Goal: Task Accomplishment & Management: Use online tool/utility

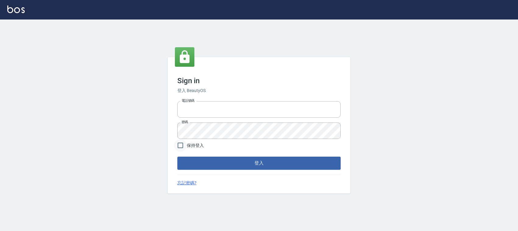
type input "0228335030"
click at [178, 144] on input "保持登入" at bounding box center [180, 145] width 13 height 13
checkbox input "true"
click at [200, 161] on button "登入" at bounding box center [258, 163] width 163 height 13
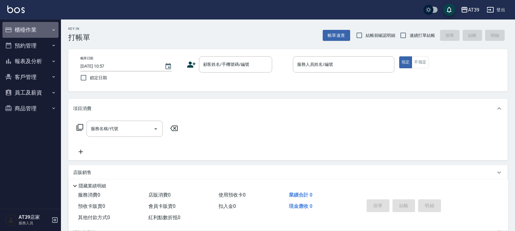
click at [33, 27] on button "櫃檯作業" at bounding box center [30, 30] width 56 height 16
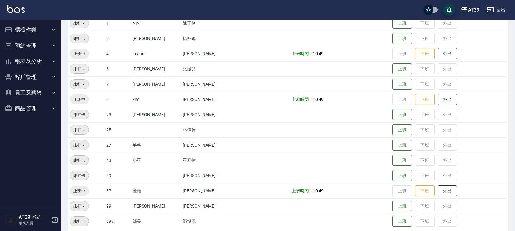
scroll to position [65, 0]
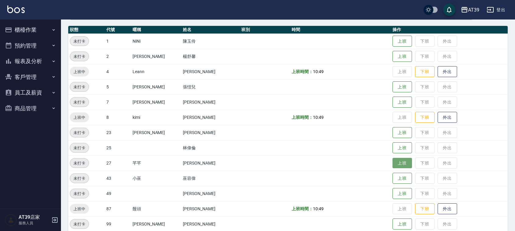
click at [393, 165] on button "上班" at bounding box center [403, 163] width 20 height 11
